Goal: Task Accomplishment & Management: Use online tool/utility

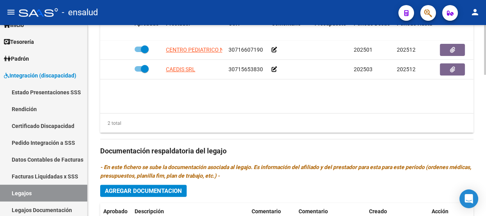
scroll to position [427, 0]
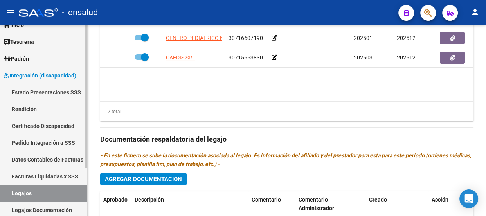
click at [40, 192] on link "Legajos" at bounding box center [43, 193] width 87 height 17
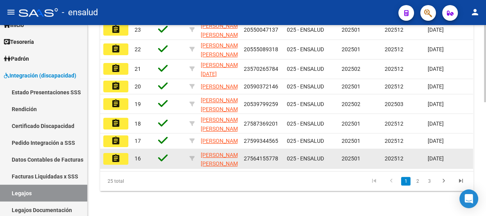
scroll to position [247, 0]
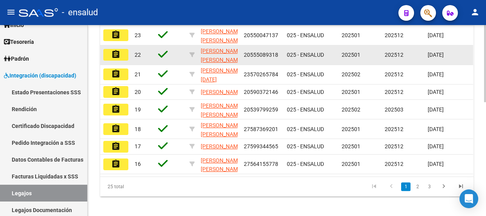
click at [118, 59] on mat-icon "assignment" at bounding box center [115, 54] width 9 height 9
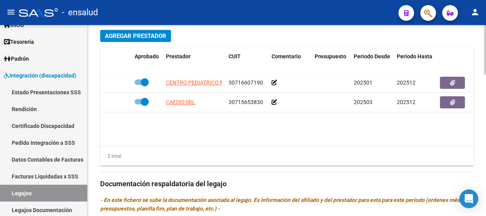
scroll to position [391, 0]
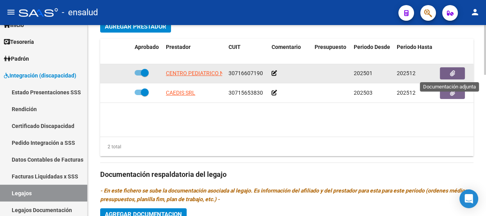
click at [453, 76] on button "button" at bounding box center [452, 73] width 25 height 12
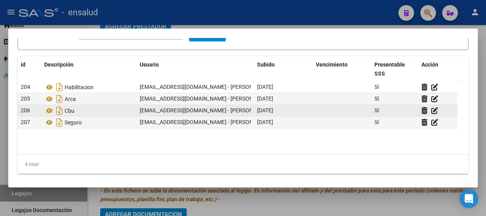
scroll to position [0, 0]
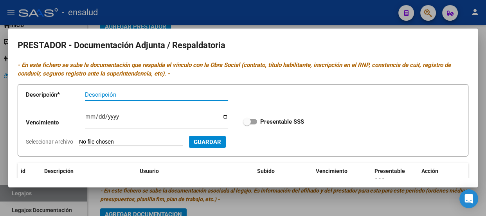
click at [214, 16] on div at bounding box center [243, 108] width 486 height 216
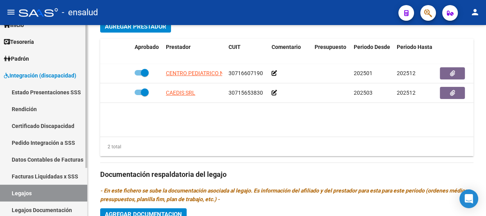
click at [58, 195] on link "Legajos" at bounding box center [43, 193] width 87 height 17
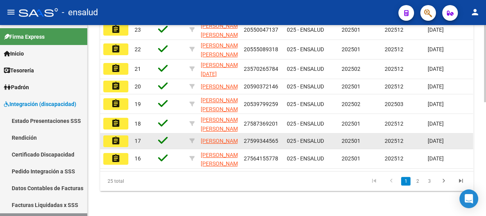
scroll to position [247, 0]
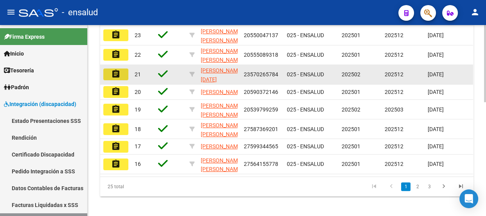
click at [118, 79] on mat-icon "assignment" at bounding box center [115, 73] width 9 height 9
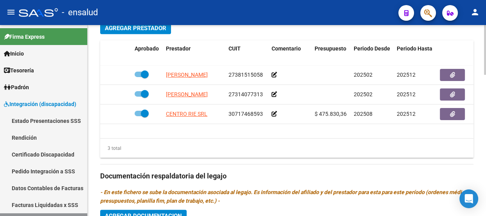
scroll to position [391, 0]
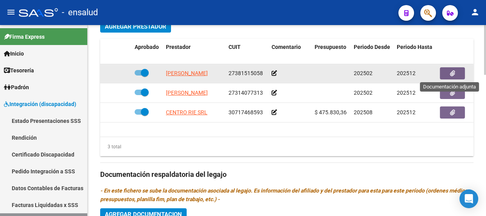
click at [455, 74] on button "button" at bounding box center [452, 73] width 25 height 12
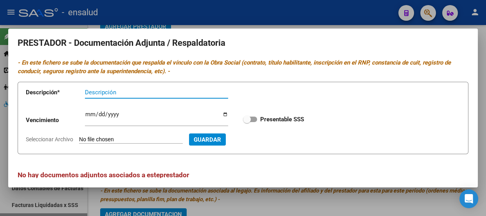
scroll to position [0, 0]
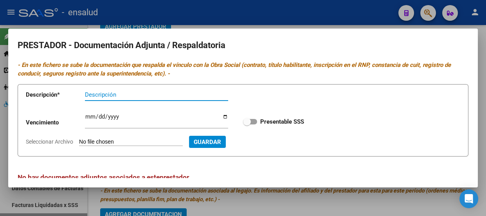
click at [293, 16] on div at bounding box center [243, 108] width 486 height 216
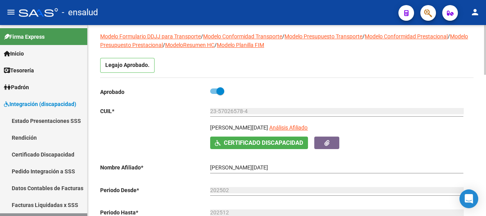
scroll to position [35, 0]
